Goal: Information Seeking & Learning: Learn about a topic

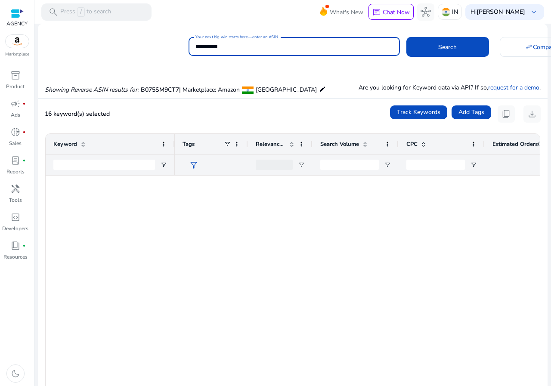
click at [223, 46] on input "**********" at bounding box center [293, 46] width 197 height 9
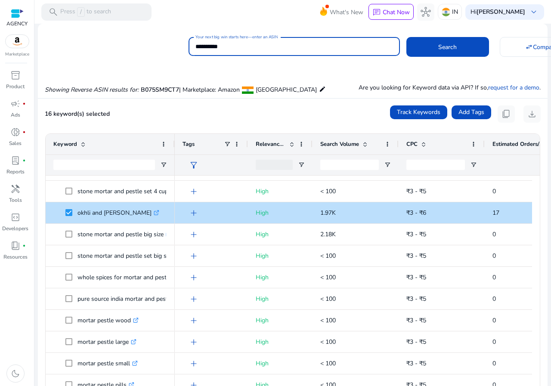
click at [223, 46] on input "**********" at bounding box center [293, 46] width 197 height 9
click at [406, 37] on button "Search" at bounding box center [447, 47] width 83 height 20
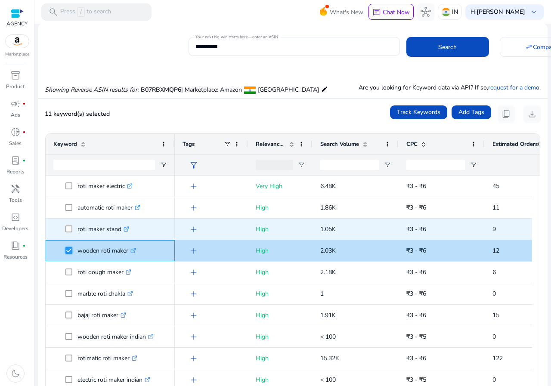
scroll to position [0, 0]
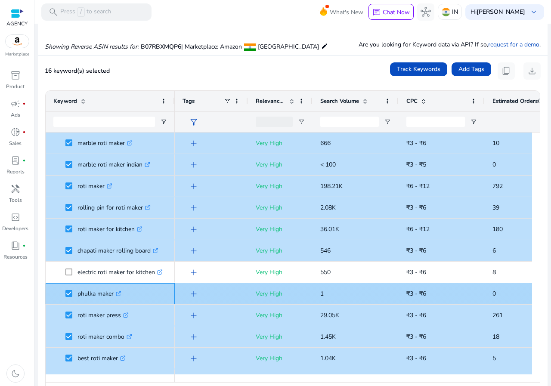
click at [117, 292] on link ".st0{fill:#2c8af8}" at bounding box center [118, 293] width 8 height 8
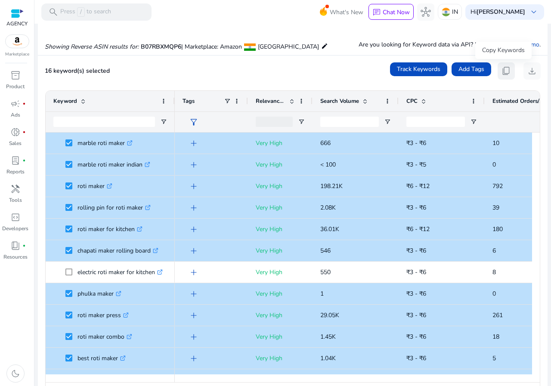
click at [508, 71] on button "content_copy" at bounding box center [505, 70] width 17 height 17
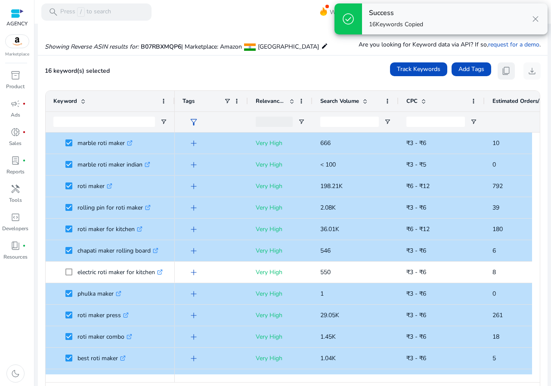
click at [508, 71] on button "content_copy" at bounding box center [505, 70] width 17 height 17
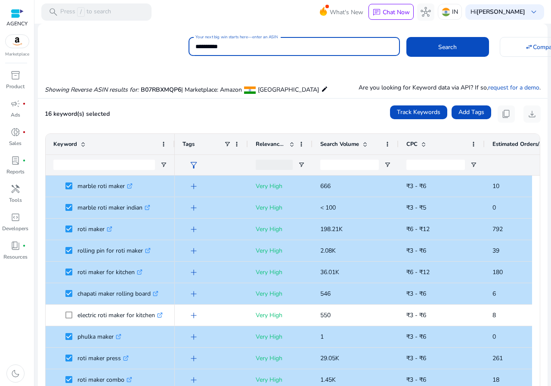
click at [223, 42] on input "**********" at bounding box center [293, 46] width 197 height 9
paste input
type input "**********"
click at [406, 37] on button "Search" at bounding box center [447, 47] width 83 height 20
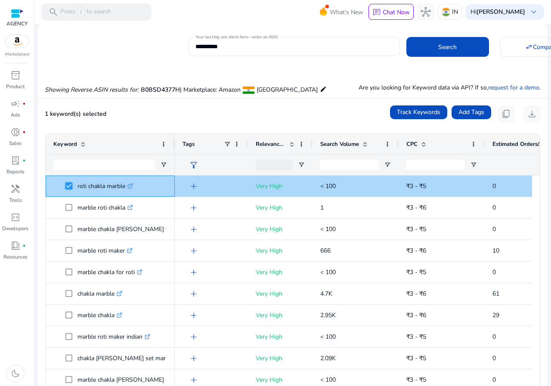
scroll to position [63, 0]
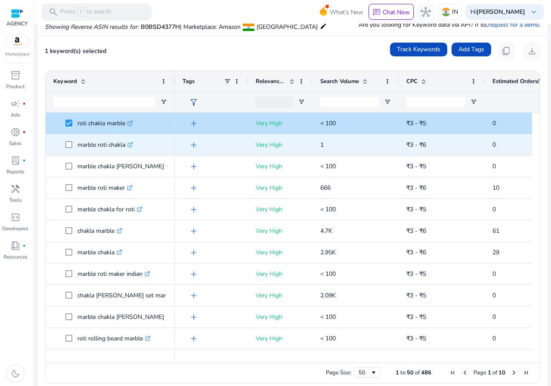
click at [69, 140] on span at bounding box center [71, 145] width 12 height 18
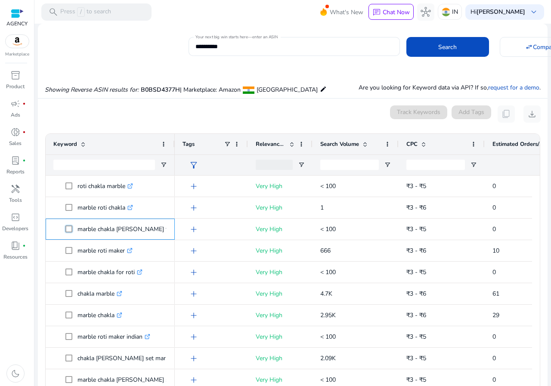
scroll to position [71, 0]
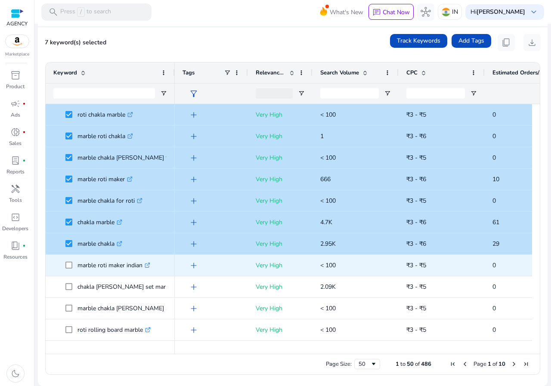
click at [68, 261] on span at bounding box center [71, 265] width 12 height 18
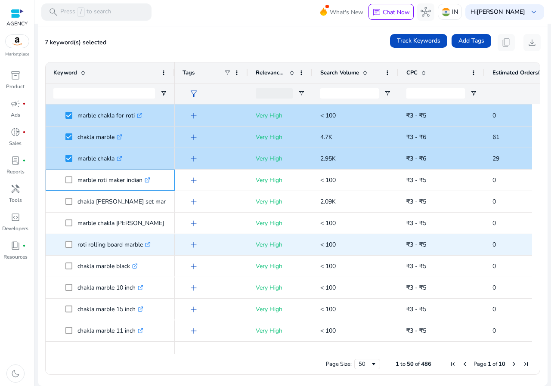
scroll to position [86, 0]
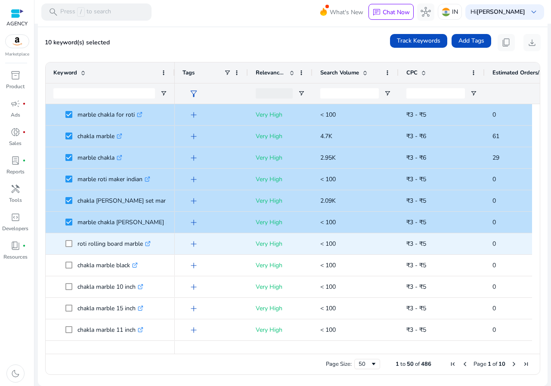
click at [67, 237] on span at bounding box center [71, 244] width 12 height 18
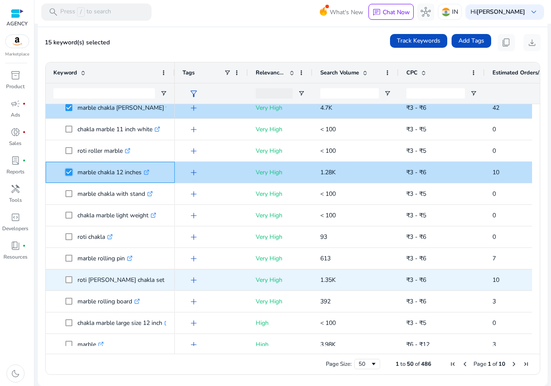
scroll to position [344, 0]
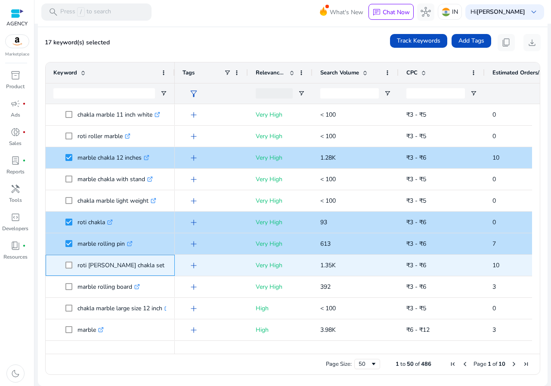
click at [65, 269] on span "roti [PERSON_NAME] chakla set .st0{fill:#2c8af8}" at bounding box center [110, 265] width 114 height 18
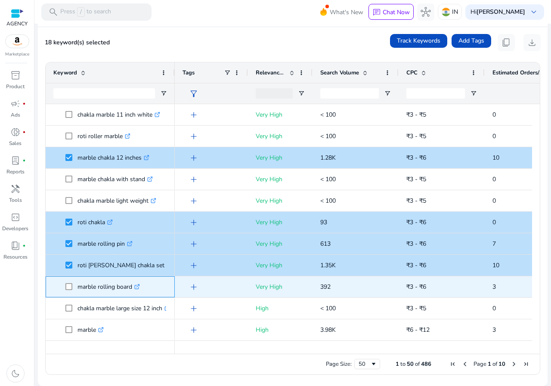
click at [64, 290] on span "marble rolling board .st0{fill:#2c8af8}" at bounding box center [110, 287] width 114 height 18
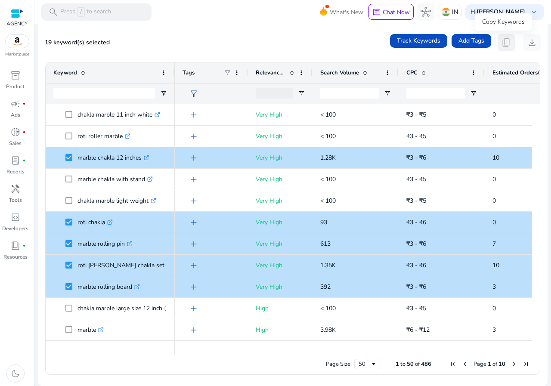
click at [506, 46] on span "content_copy" at bounding box center [506, 42] width 10 height 10
click at [503, 47] on span "content_copy" at bounding box center [506, 42] width 10 height 10
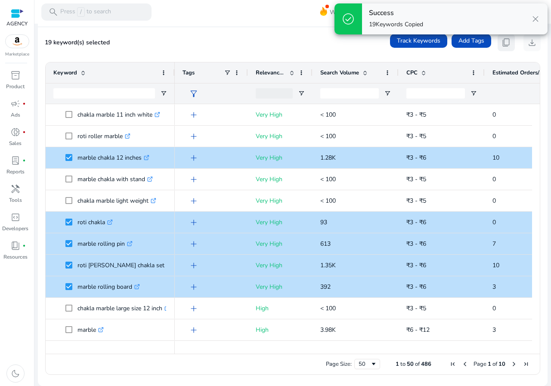
click at [503, 47] on span "content_copy" at bounding box center [506, 42] width 10 height 10
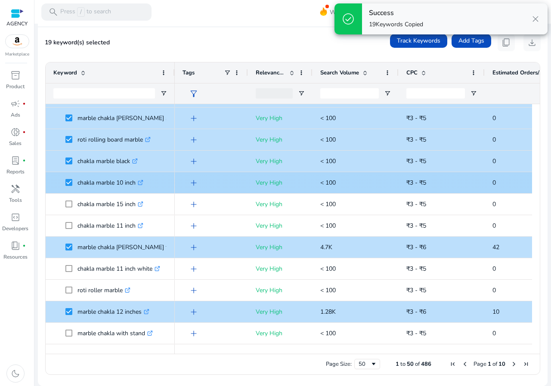
scroll to position [172, 0]
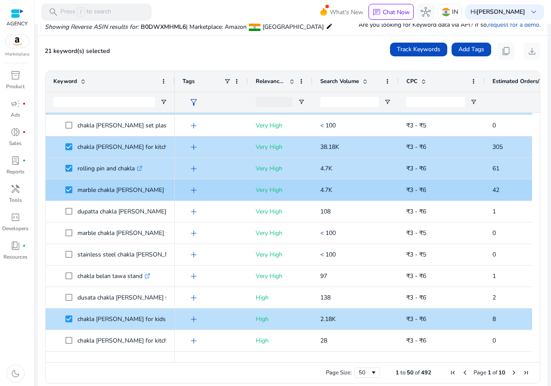
scroll to position [360, 0]
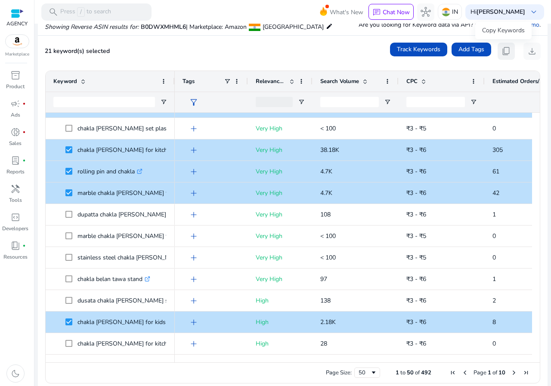
click at [503, 48] on span "content_copy" at bounding box center [506, 51] width 10 height 10
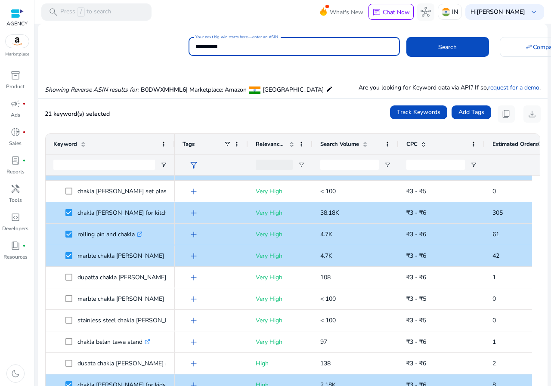
click at [237, 49] on input "**********" at bounding box center [293, 46] width 197 height 9
paste input
type input "**********"
click at [406, 37] on button "Search" at bounding box center [447, 47] width 83 height 20
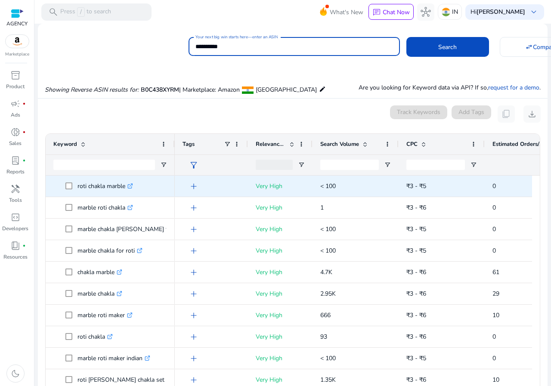
click at [65, 190] on span "roti chakla marble .st0{fill:#2c8af8}" at bounding box center [110, 186] width 114 height 18
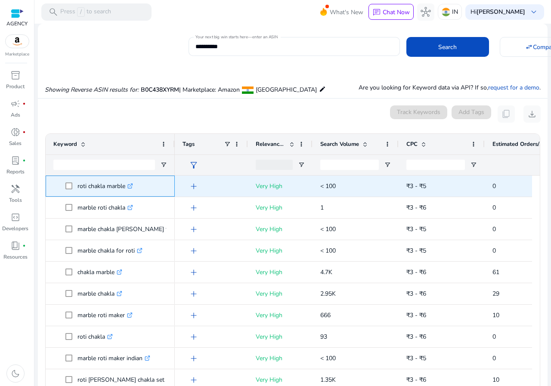
click at [65, 188] on span "roti chakla marble .st0{fill:#2c8af8}" at bounding box center [110, 186] width 114 height 18
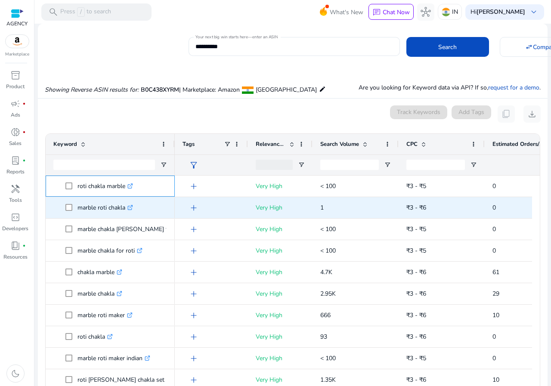
scroll to position [63, 0]
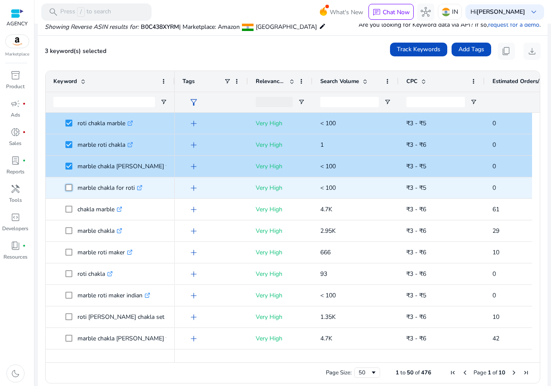
click at [68, 193] on span at bounding box center [71, 188] width 12 height 18
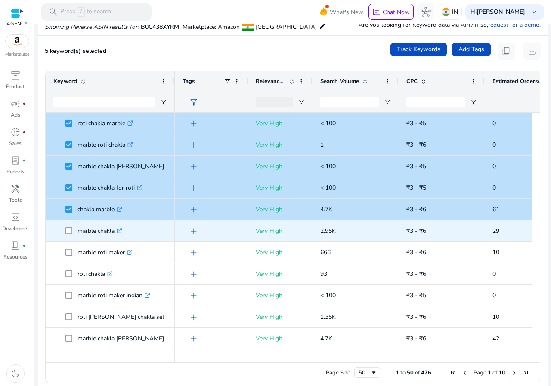
click at [71, 230] on span at bounding box center [71, 231] width 12 height 18
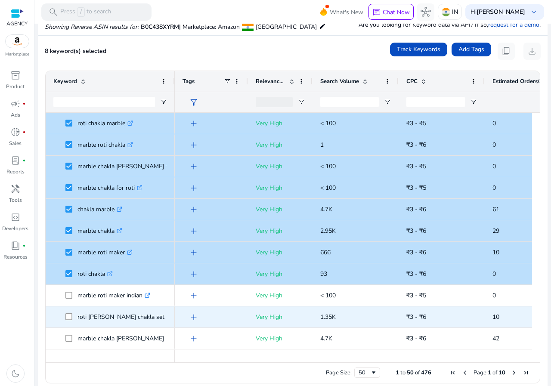
drag, startPoint x: 66, startPoint y: 308, endPoint x: 66, endPoint y: 301, distance: 6.9
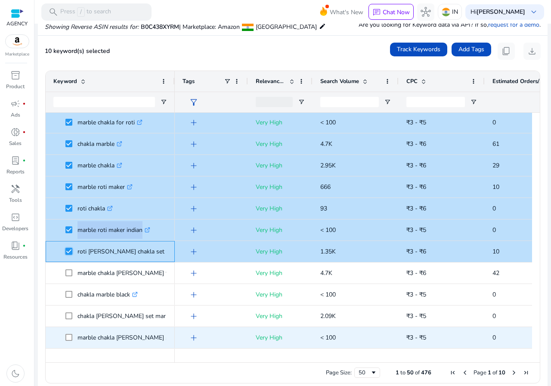
scroll to position [129, 0]
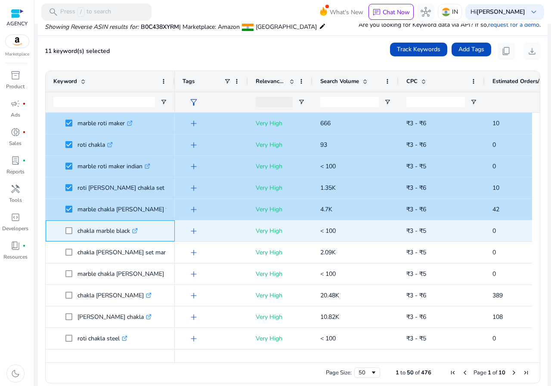
click at [71, 236] on span at bounding box center [71, 231] width 12 height 18
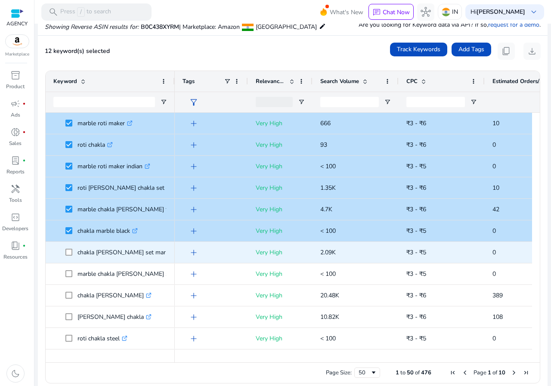
click at [70, 256] on span at bounding box center [71, 252] width 12 height 18
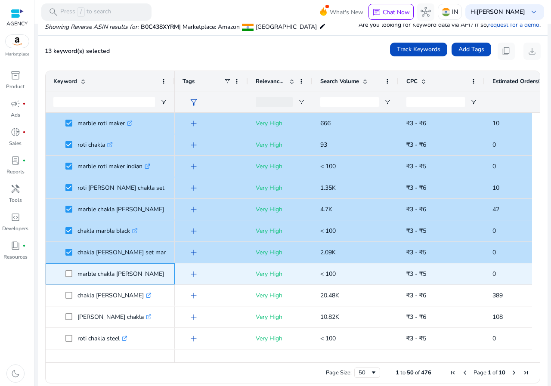
click at [69, 269] on span at bounding box center [71, 274] width 12 height 18
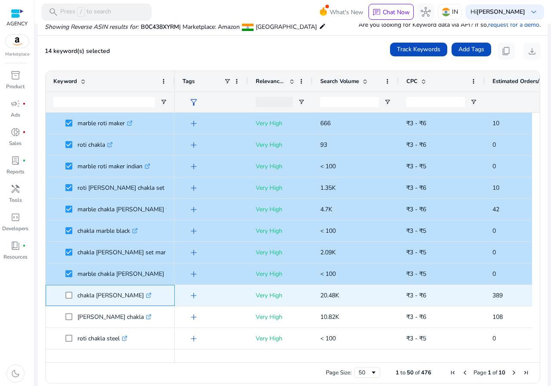
click at [71, 293] on span at bounding box center [71, 295] width 12 height 18
click at [70, 300] on span at bounding box center [71, 295] width 12 height 18
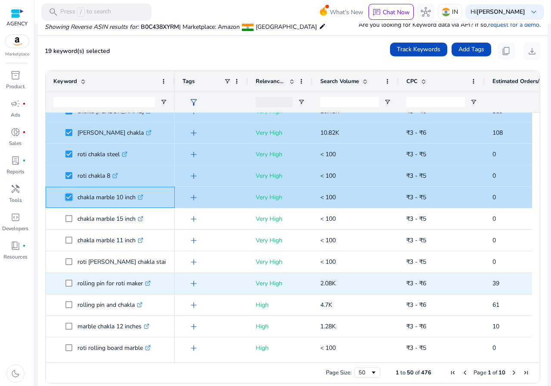
scroll to position [344, 0]
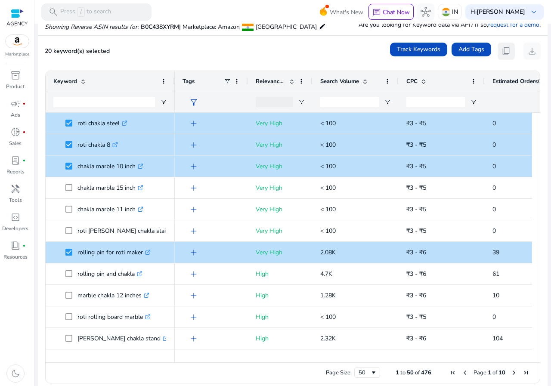
click at [497, 49] on button "content_copy" at bounding box center [505, 51] width 17 height 17
click at [497, 51] on button "content_copy" at bounding box center [505, 51] width 17 height 17
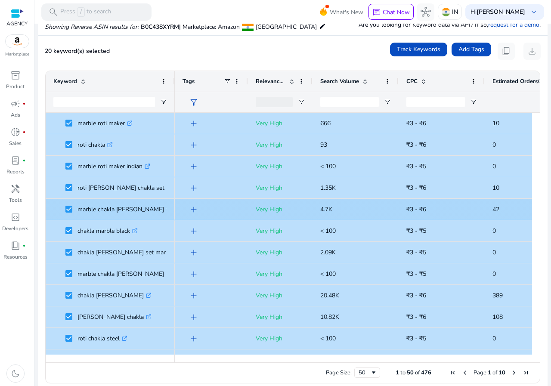
scroll to position [0, 0]
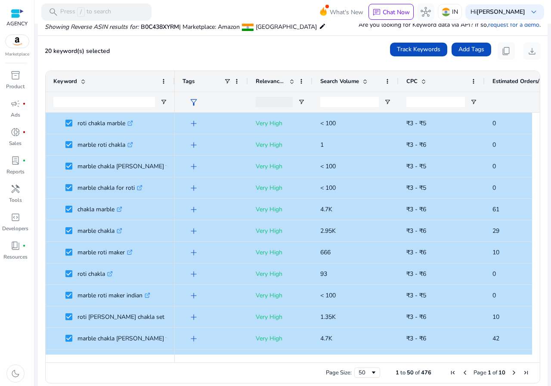
click at [513, 47] on div "Track Keywords Add Tags content_copy download" at bounding box center [465, 51] width 151 height 17
click at [508, 48] on button "content_copy" at bounding box center [505, 51] width 17 height 17
